Goal: Find specific page/section: Find specific page/section

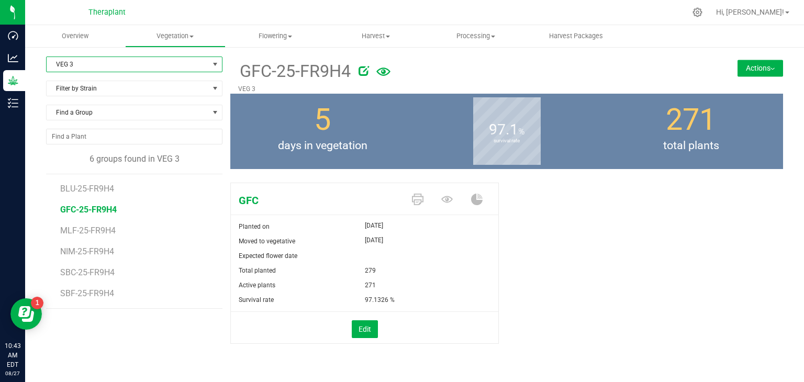
click at [138, 61] on span "VEG 3" at bounding box center [128, 64] width 162 height 15
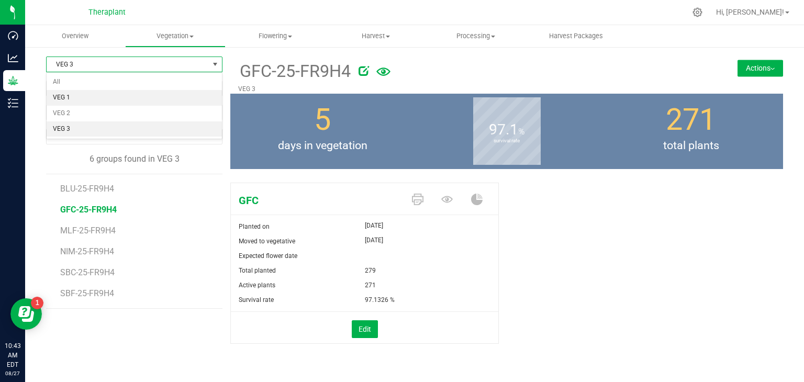
click at [68, 97] on li "VEG 1" at bounding box center [134, 98] width 175 height 16
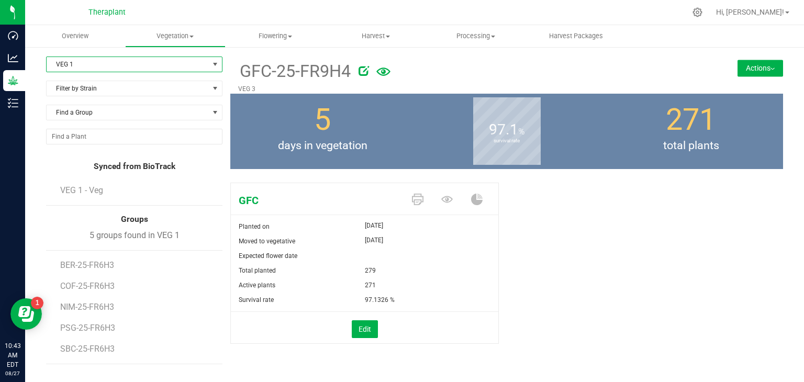
click at [121, 63] on span "VEG 1" at bounding box center [128, 64] width 162 height 15
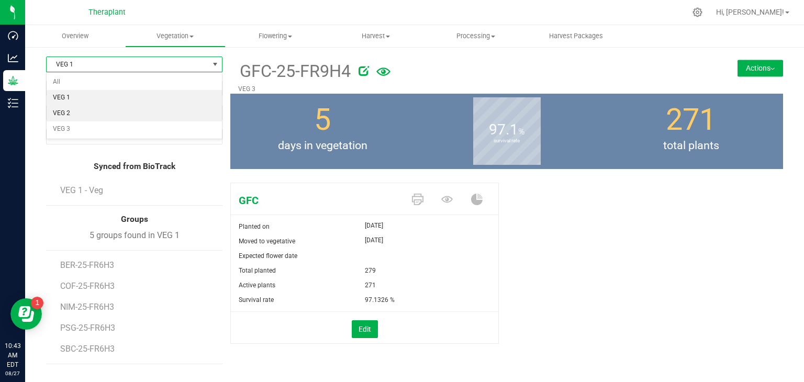
click at [58, 110] on li "VEG 2" at bounding box center [134, 114] width 175 height 16
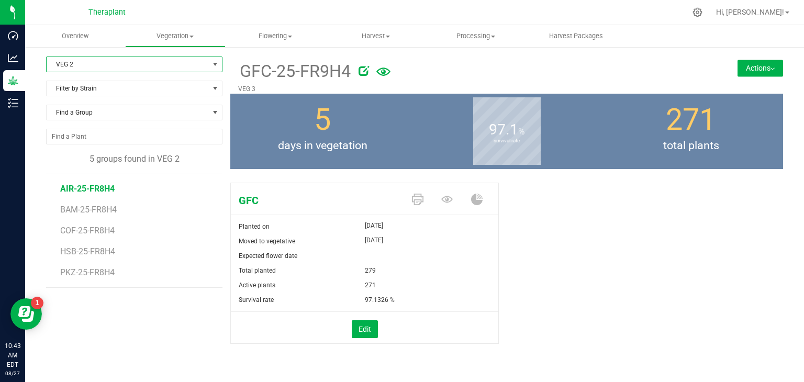
click at [77, 185] on span "AIR-25-FR8H4" at bounding box center [87, 189] width 54 height 10
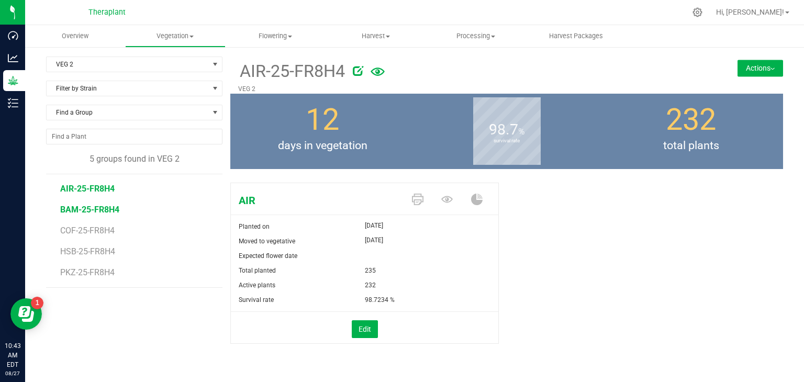
click at [80, 213] on span "BAM-25-FR8H4" at bounding box center [89, 210] width 59 height 10
click at [96, 231] on span "COF-25-FR8H4" at bounding box center [88, 231] width 57 height 10
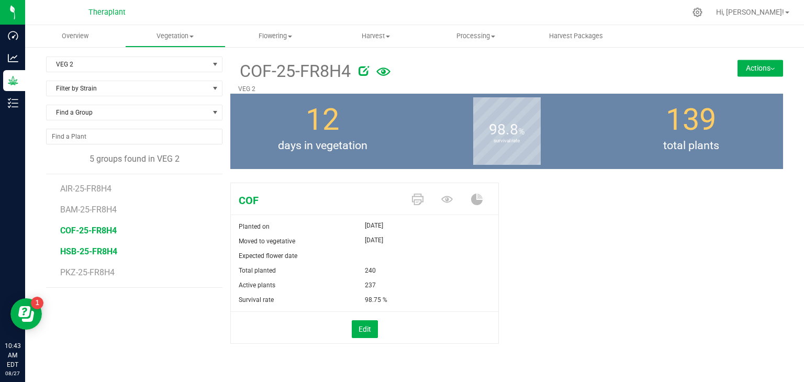
click at [95, 249] on span "HSB-25-FR8H4" at bounding box center [88, 251] width 57 height 10
click at [82, 271] on span "PKZ-25-FR8H4" at bounding box center [88, 272] width 57 height 10
